Goal: Task Accomplishment & Management: Use online tool/utility

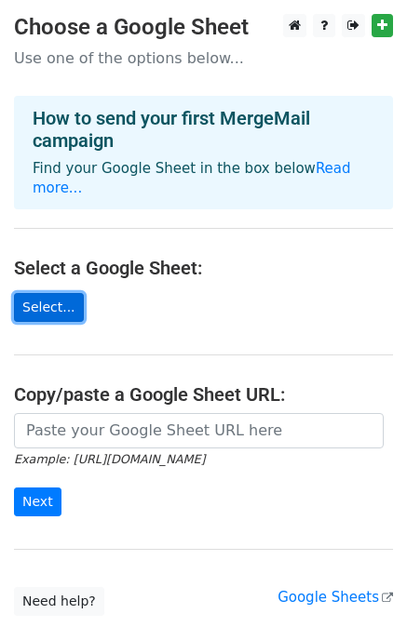
click at [61, 293] on link "Select..." at bounding box center [49, 307] width 70 height 29
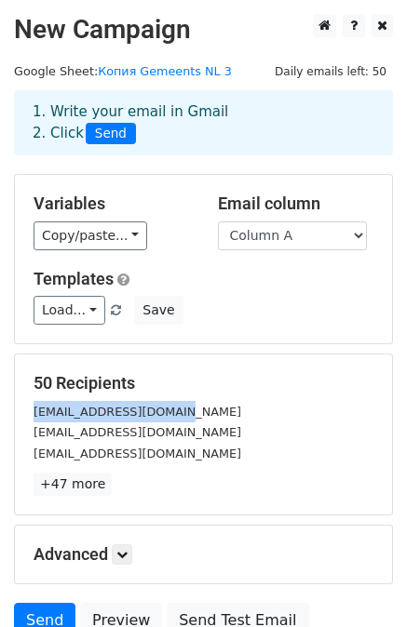
drag, startPoint x: 34, startPoint y: 411, endPoint x: 173, endPoint y: 412, distance: 139.7
click at [173, 412] on div "info@haarlemmermeer.nl" at bounding box center [204, 411] width 368 height 21
copy small "info@haarlemmermeer.nl"
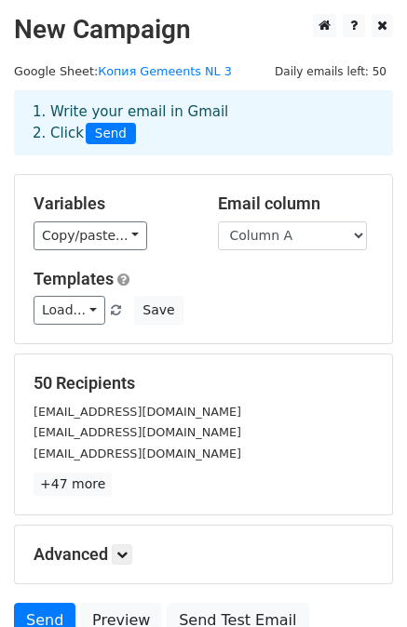
click at [220, 448] on div "gemeente@hardenberg.nl" at bounding box center [204, 453] width 368 height 21
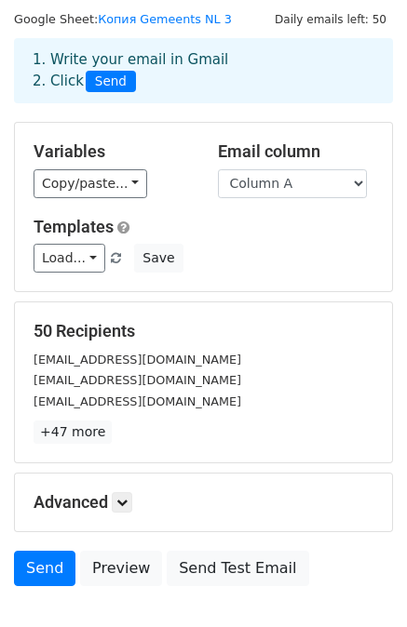
scroll to position [168, 0]
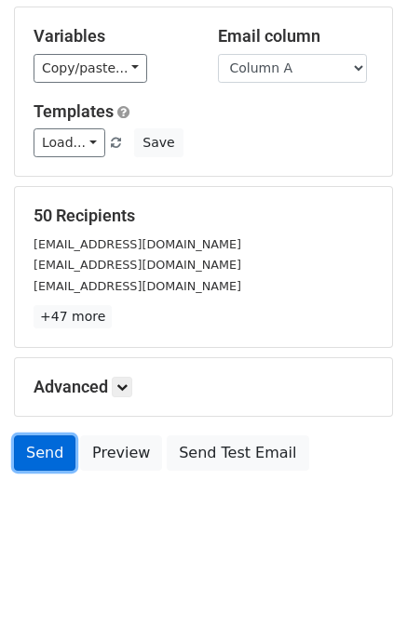
click at [44, 454] on link "Send" at bounding box center [44, 453] width 61 height 35
